Goal: Task Accomplishment & Management: Complete application form

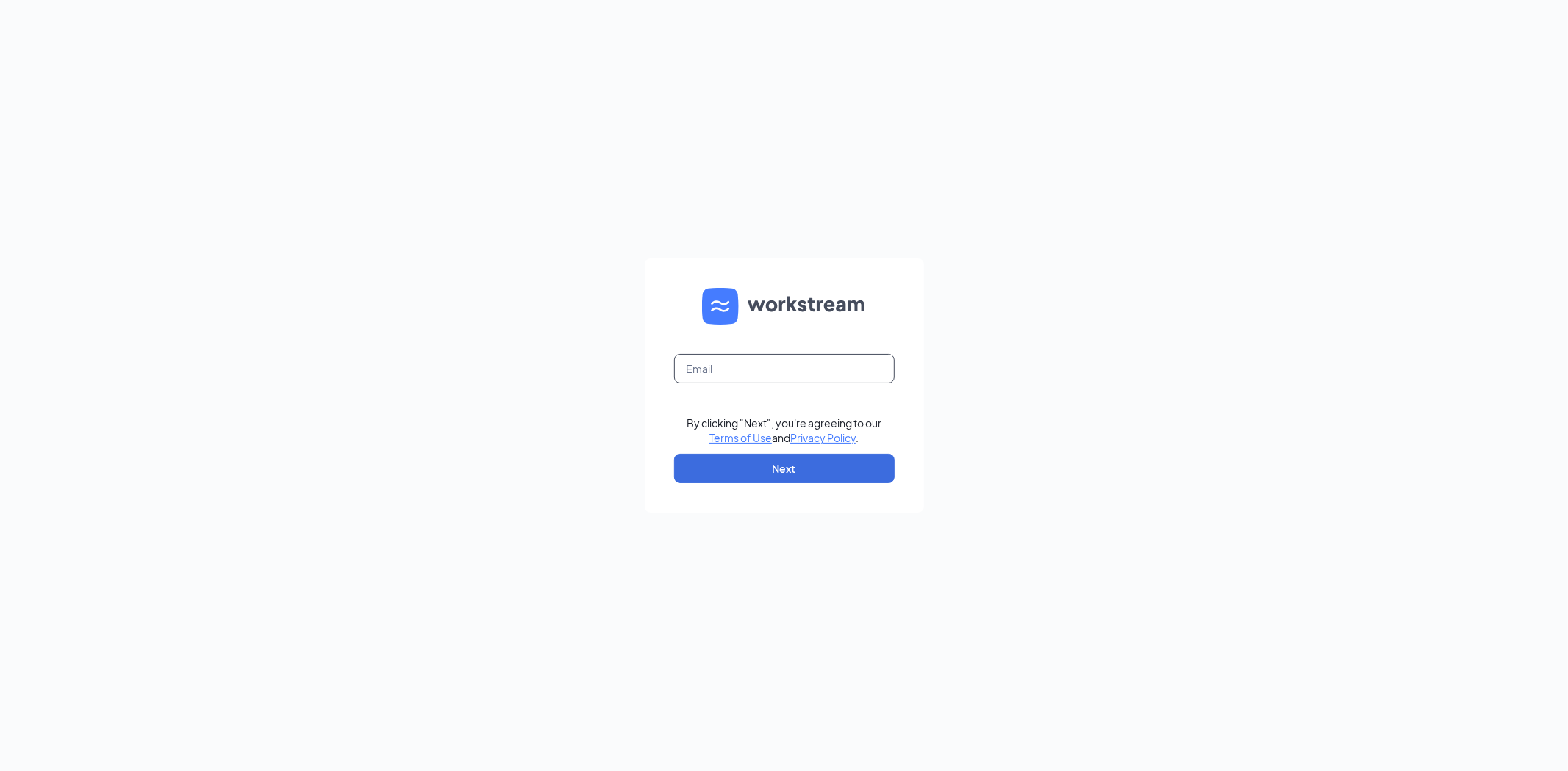
click at [771, 359] on input "text" at bounding box center [784, 369] width 220 height 29
click at [760, 362] on input "text" at bounding box center [784, 369] width 220 height 29
click at [754, 381] on input "text" at bounding box center [784, 369] width 220 height 29
type input "[PERSON_NAME].mikhail1"
